Goal: Transaction & Acquisition: Purchase product/service

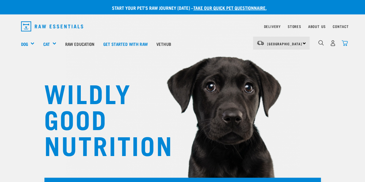
click at [344, 40] on img "dropdown navigation" at bounding box center [345, 43] width 6 height 6
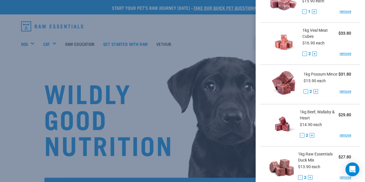
scroll to position [236, 0]
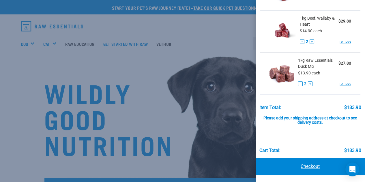
click at [317, 159] on link "Checkout" at bounding box center [311, 166] width 110 height 17
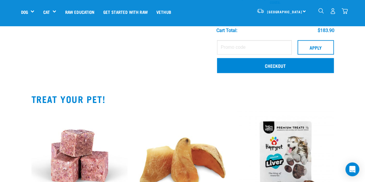
scroll to position [354, 0]
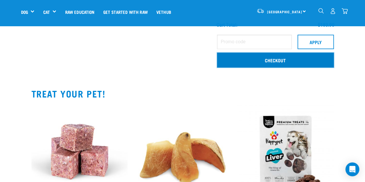
click at [272, 59] on link "Checkout" at bounding box center [275, 60] width 117 height 15
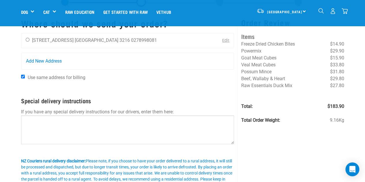
scroll to position [27, 0]
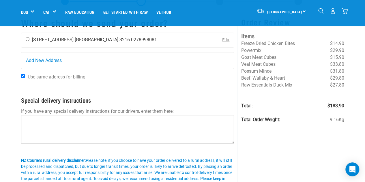
click at [29, 38] on input "radio" at bounding box center [28, 39] width 4 height 4
radio input "true"
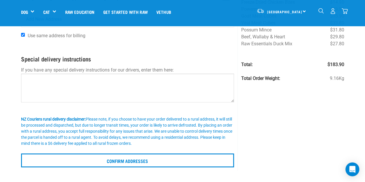
scroll to position [69, 0]
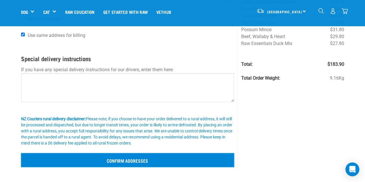
click at [126, 161] on input "Confirm addresses" at bounding box center [127, 160] width 213 height 14
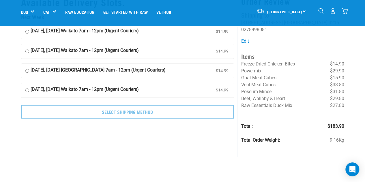
scroll to position [26, 0]
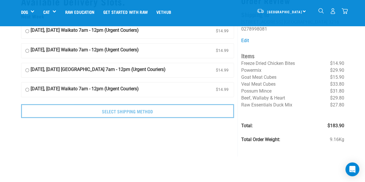
click at [81, 30] on strong "09 September, Tuesday Waikato 7am - 12pm (Urgent Couriers)" at bounding box center [85, 31] width 108 height 9
click at [29, 30] on input "09 September, Tuesday Waikato 7am - 12pm (Urgent Couriers) $14.99" at bounding box center [27, 31] width 4 height 9
radio input "true"
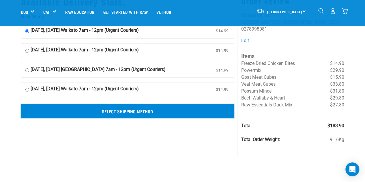
click at [140, 113] on input "Select Shipping Method" at bounding box center [127, 111] width 213 height 14
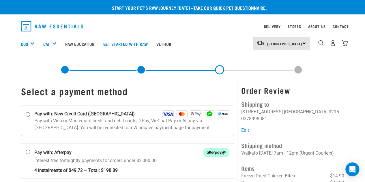
scroll to position [20, 0]
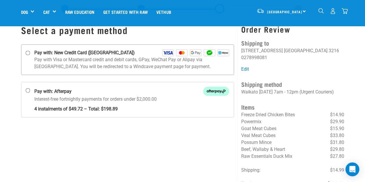
click at [59, 66] on p "Pay with Visa or Mastercard credit and debit cards, GPay, WeChat Pay or Alipay …" at bounding box center [131, 63] width 195 height 14
click at [30, 55] on input "Pay with: New Credit Card (Windcave)" at bounding box center [27, 53] width 5 height 5
radio input "true"
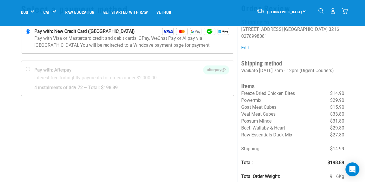
scroll to position [41, 0]
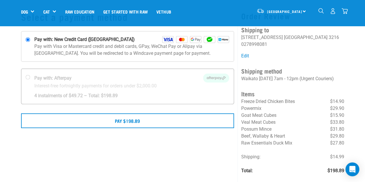
scroll to position [40, 0]
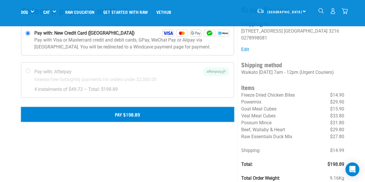
click at [142, 117] on button "Pay $198.89" at bounding box center [127, 114] width 213 height 14
